Goal: Task Accomplishment & Management: Manage account settings

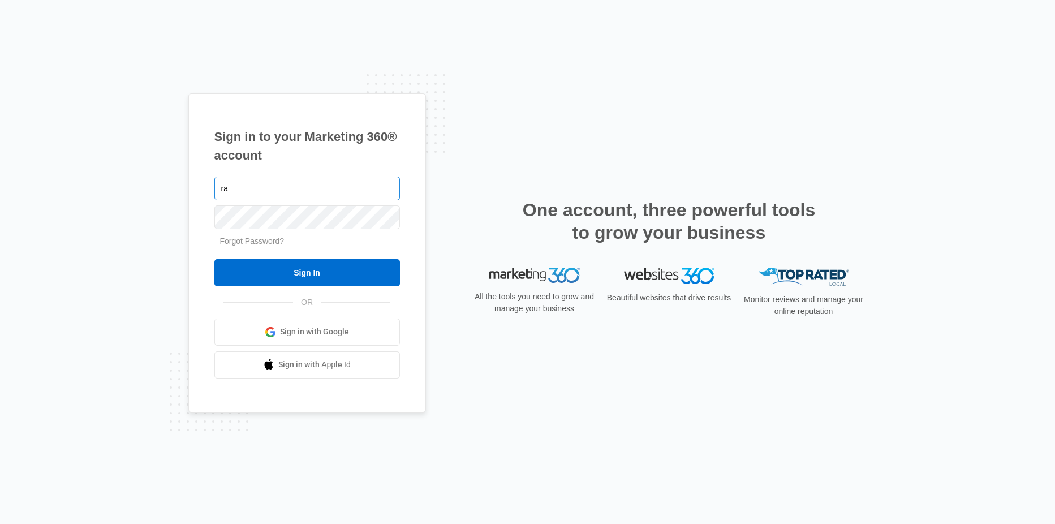
type input "[PERSON_NAME][EMAIL_ADDRESS][DOMAIN_NAME]"
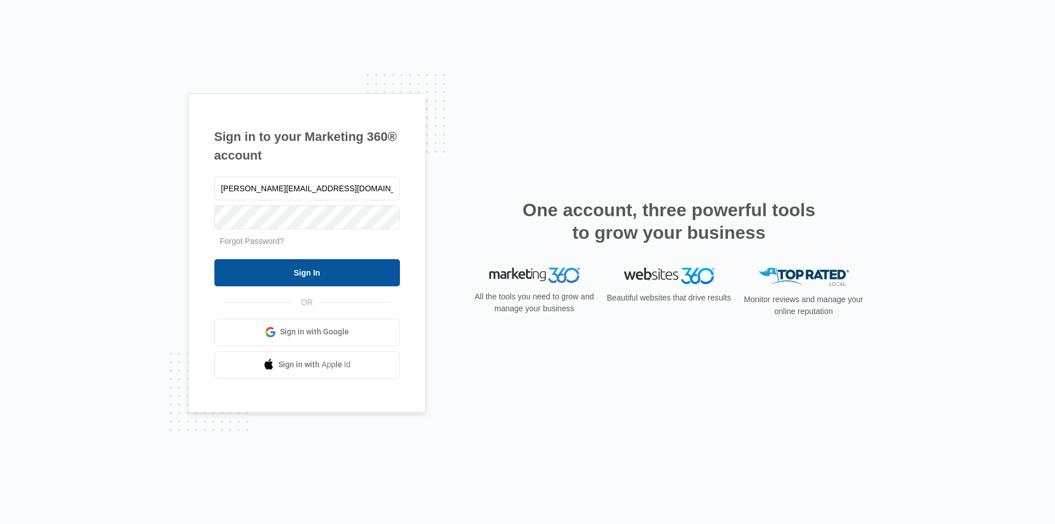
click at [296, 270] on input "Sign In" at bounding box center [307, 272] width 186 height 27
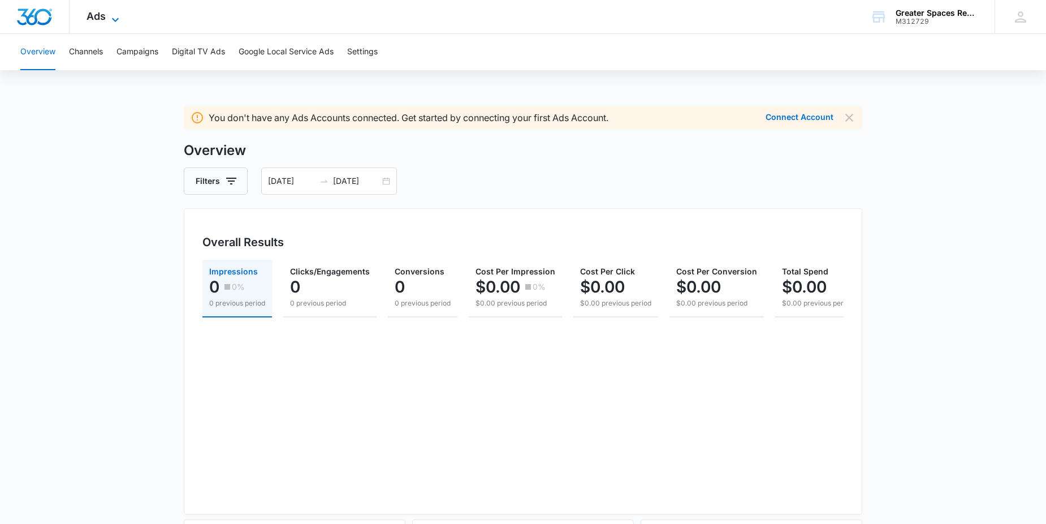
click at [99, 15] on span "Ads" at bounding box center [96, 16] width 19 height 12
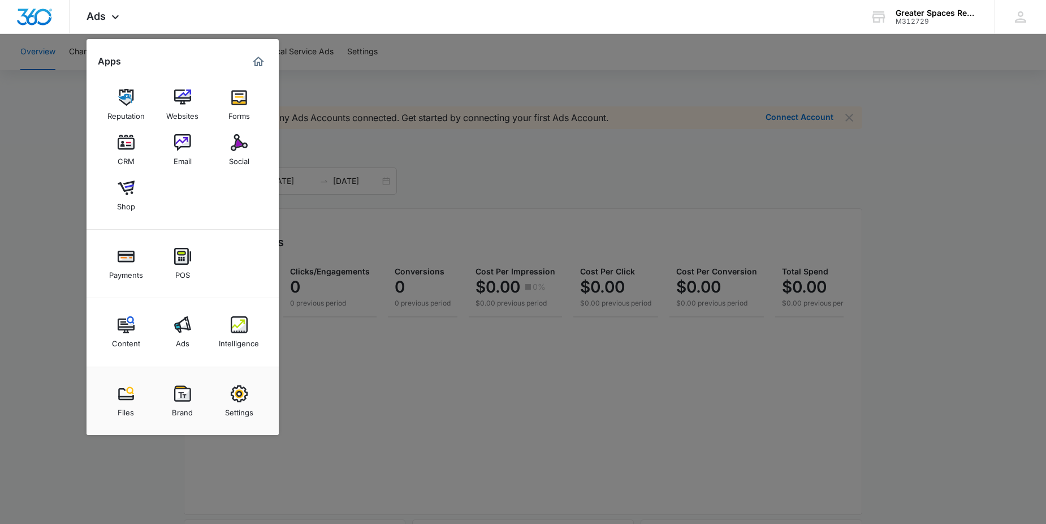
click at [124, 148] on img at bounding box center [126, 142] width 17 height 17
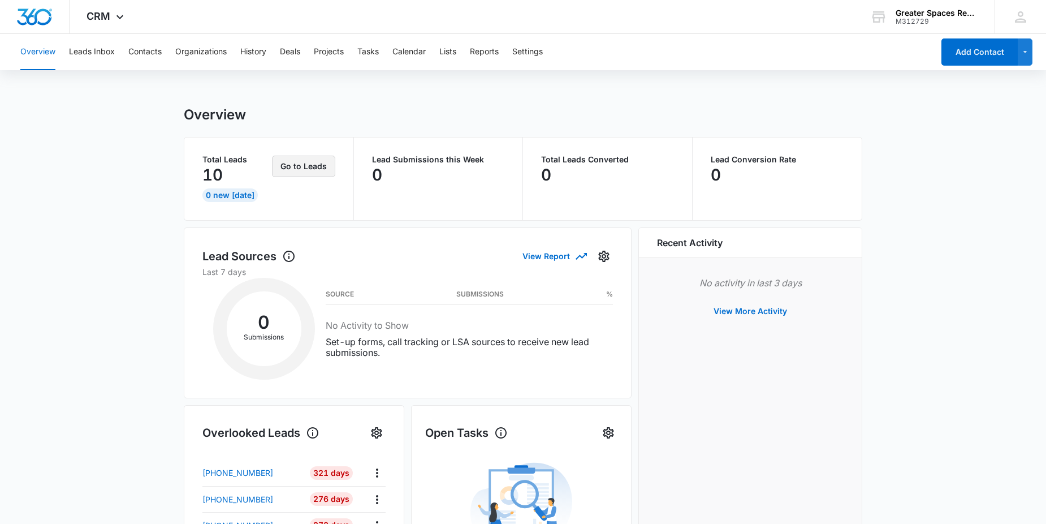
click at [299, 169] on button "Go to Leads" at bounding box center [303, 166] width 63 height 21
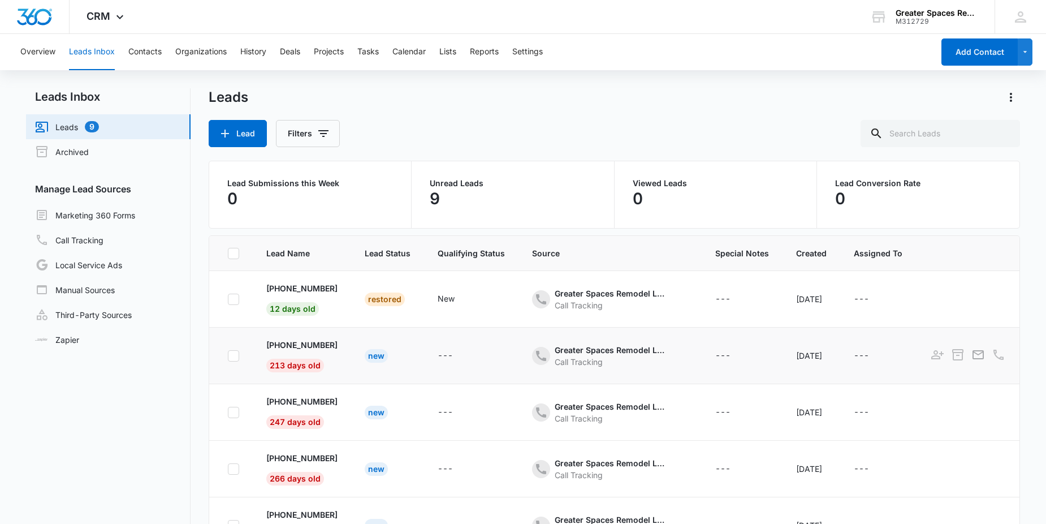
click at [385, 357] on div "New" at bounding box center [376, 356] width 23 height 14
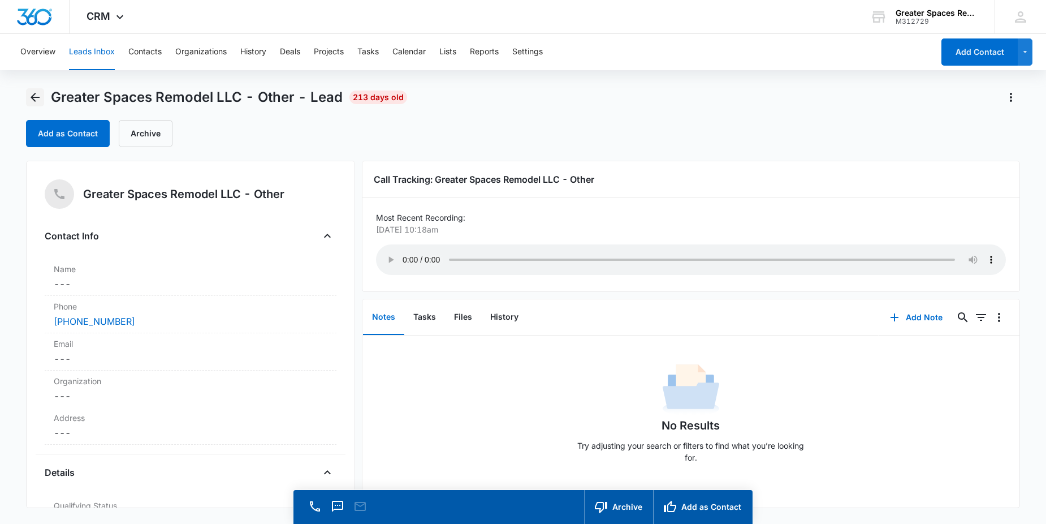
click at [34, 101] on icon "Back" at bounding box center [35, 97] width 14 height 14
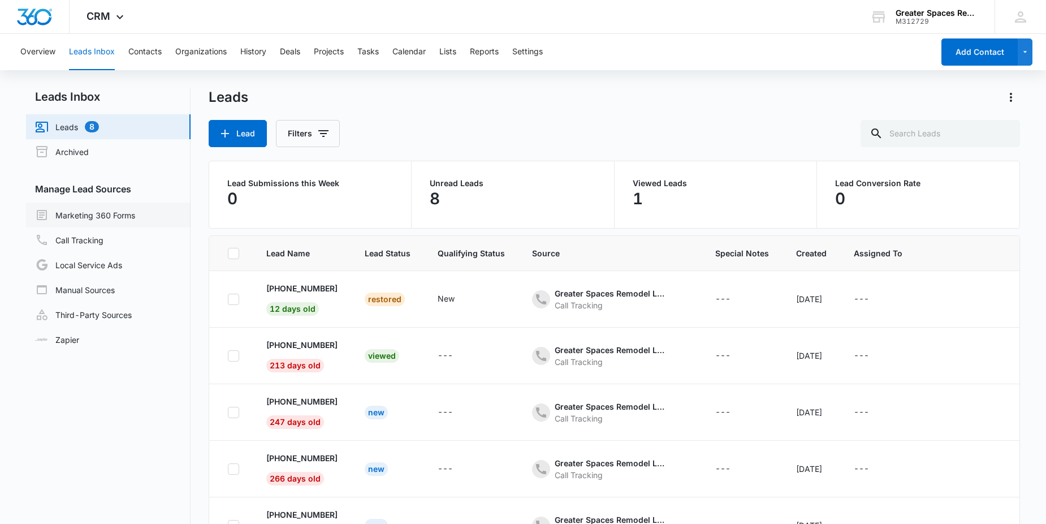
click at [92, 211] on link "Marketing 360 Forms" at bounding box center [85, 215] width 100 height 14
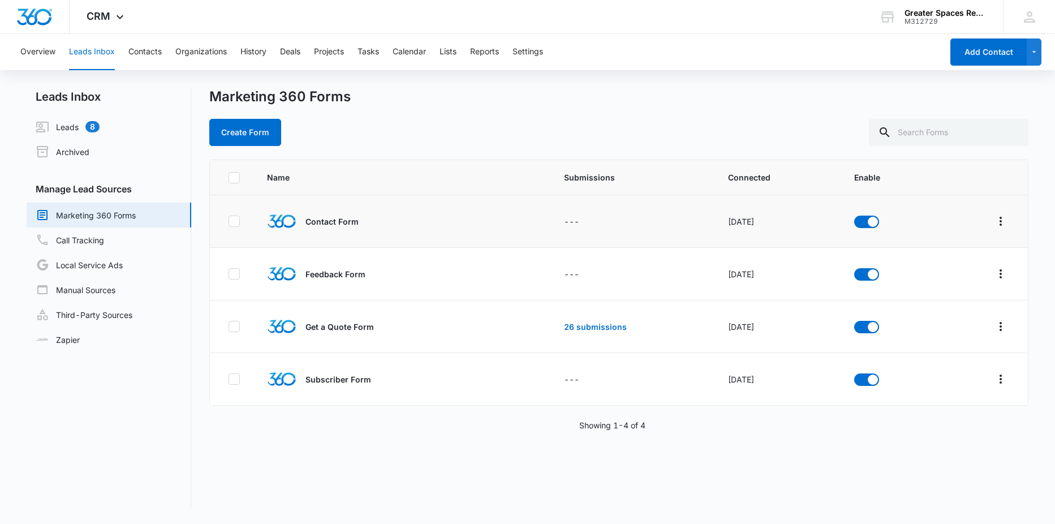
click at [321, 217] on p "Contact Form" at bounding box center [331, 221] width 53 height 12
click at [281, 222] on img at bounding box center [281, 221] width 29 height 14
click at [92, 264] on link "Local Service Ads" at bounding box center [79, 265] width 87 height 14
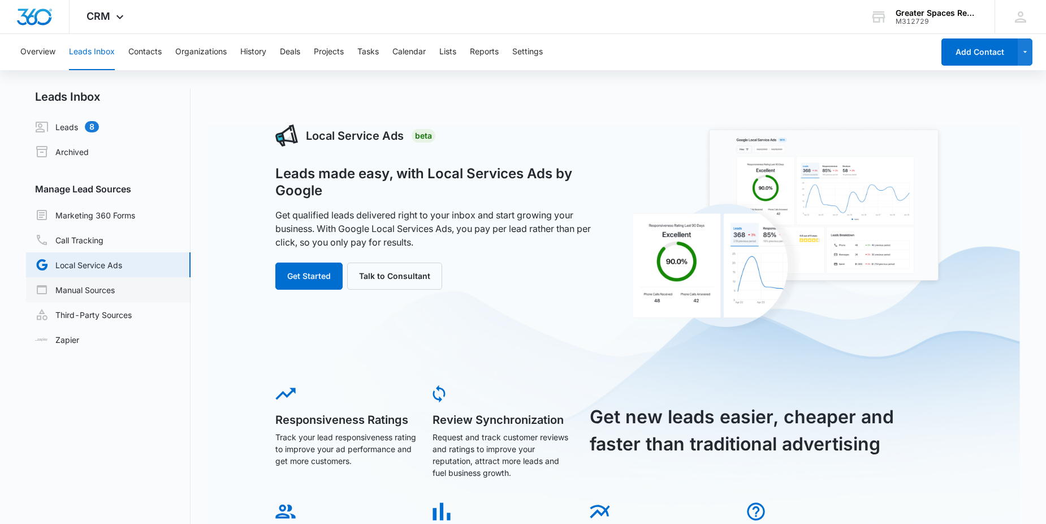
click at [84, 290] on link "Manual Sources" at bounding box center [75, 290] width 80 height 14
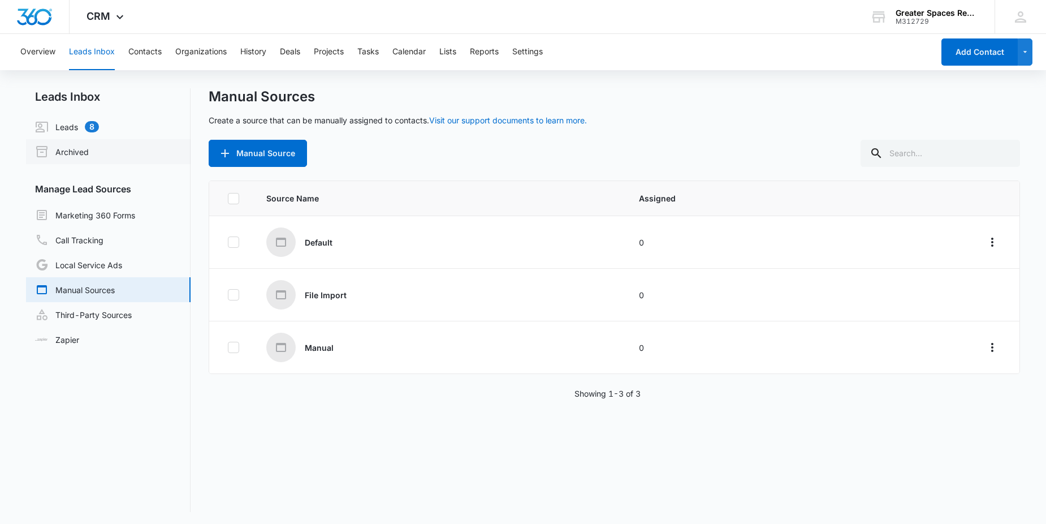
click at [75, 148] on link "Archived" at bounding box center [62, 152] width 54 height 14
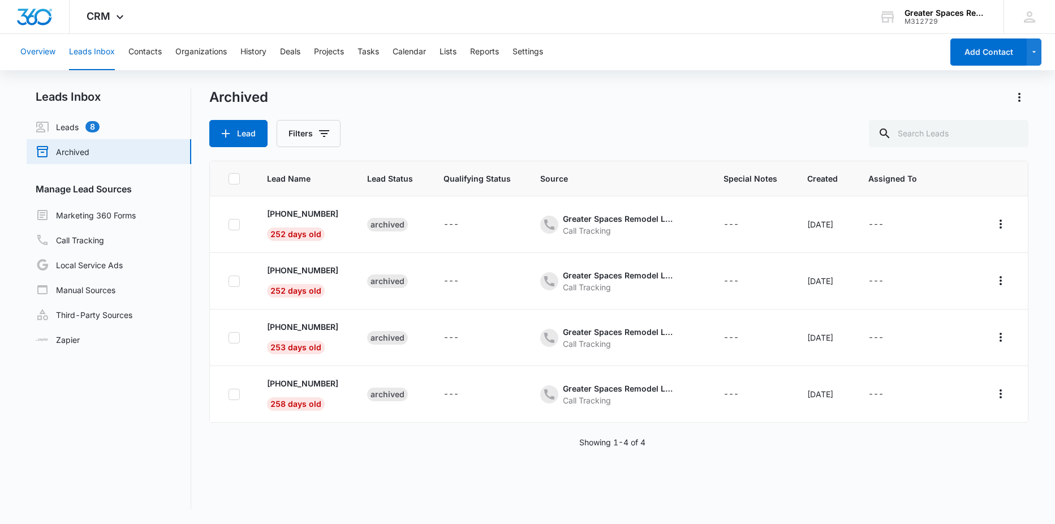
click at [40, 49] on button "Overview" at bounding box center [37, 52] width 35 height 36
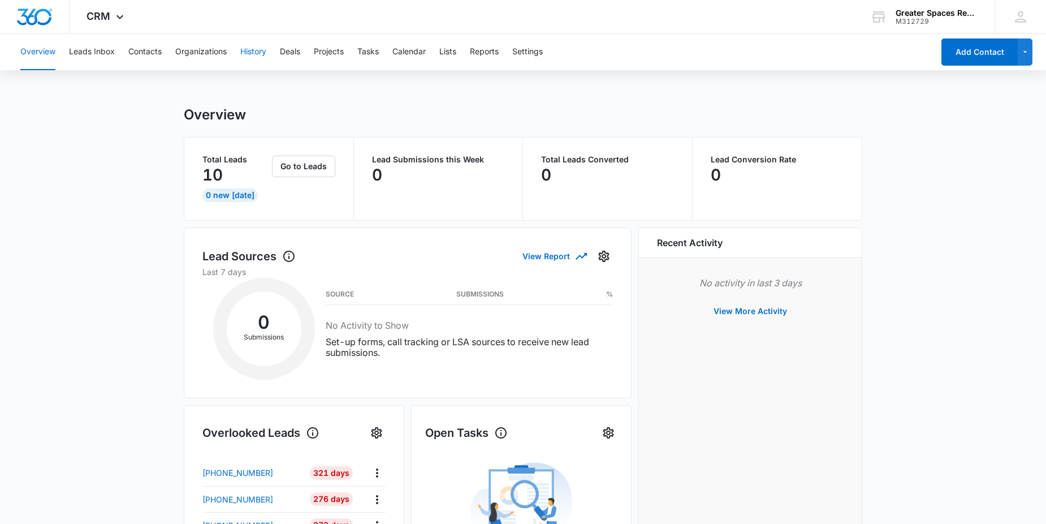
click at [249, 49] on button "History" at bounding box center [253, 52] width 26 height 36
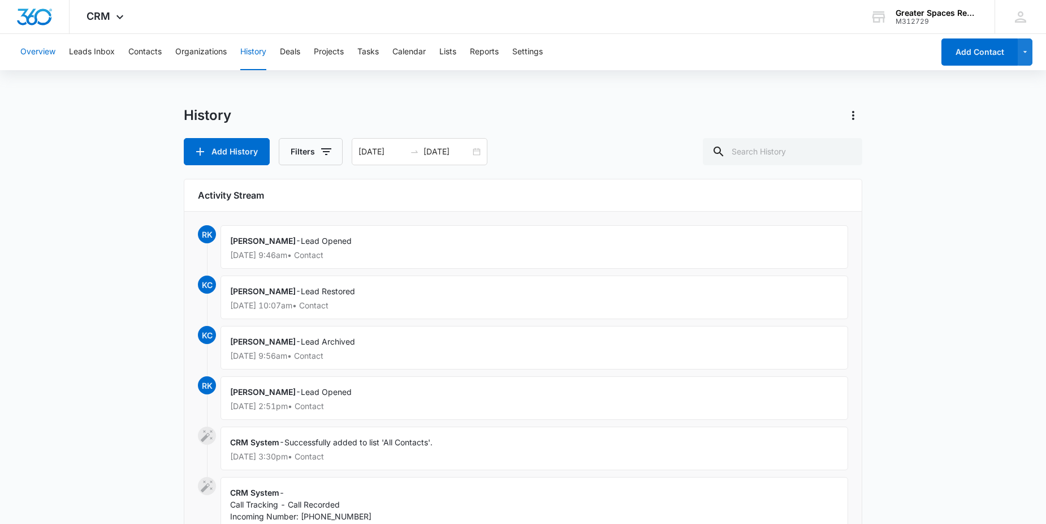
click at [28, 55] on button "Overview" at bounding box center [37, 52] width 35 height 36
